Goal: Task Accomplishment & Management: Manage account settings

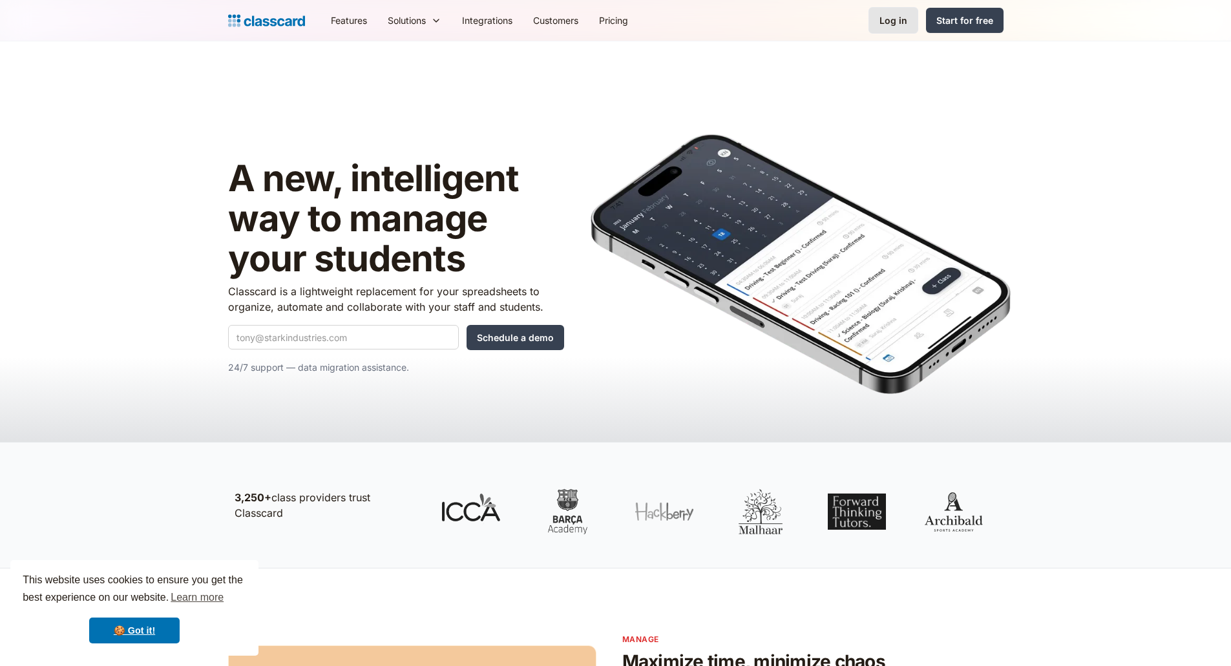
click at [891, 22] on div "Log in" at bounding box center [894, 21] width 28 height 14
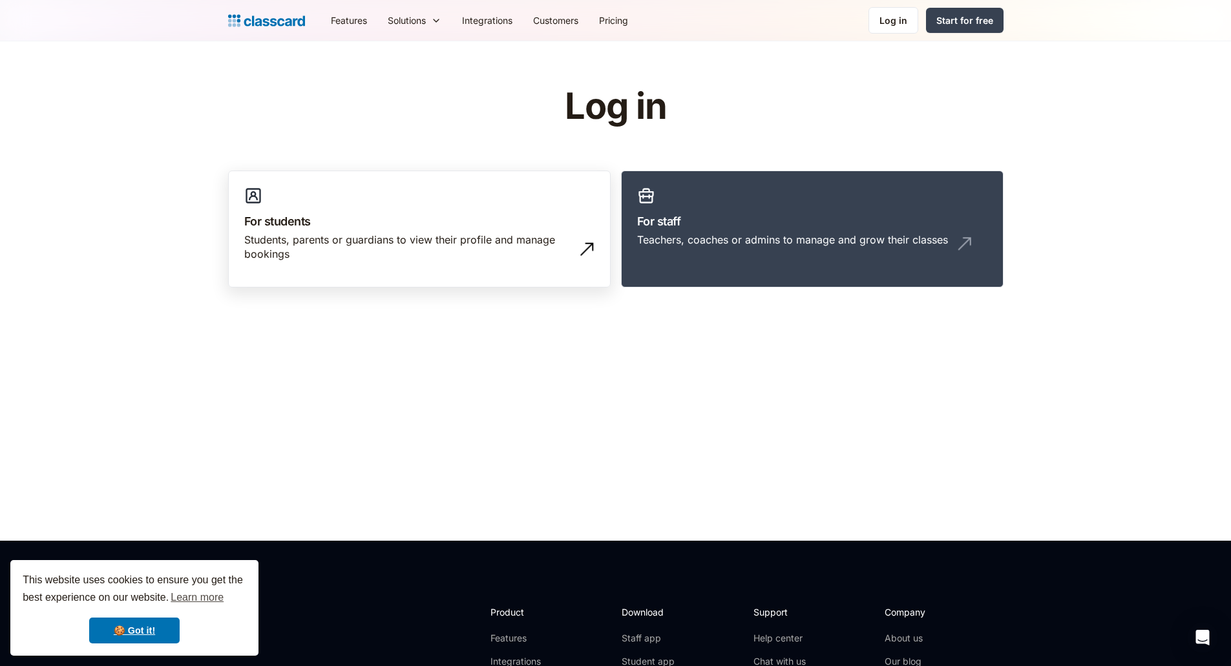
click at [467, 240] on div "Students, parents or guardians to view their profile and manage bookings" at bounding box center [406, 247] width 324 height 29
